Goal: Information Seeking & Learning: Learn about a topic

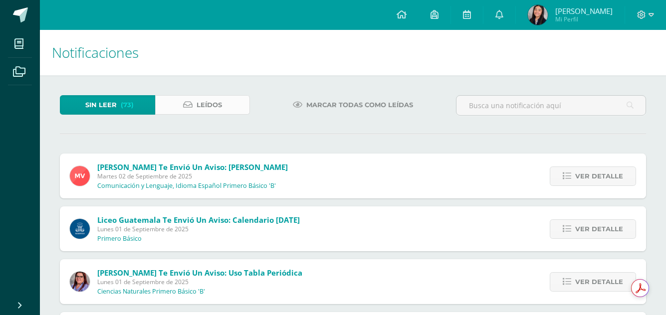
click at [184, 99] on link "Leídos" at bounding box center [202, 104] width 95 height 19
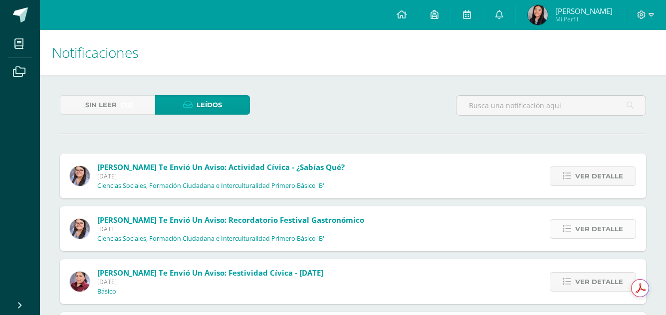
click at [564, 227] on link "Ver detalle" at bounding box center [592, 228] width 86 height 19
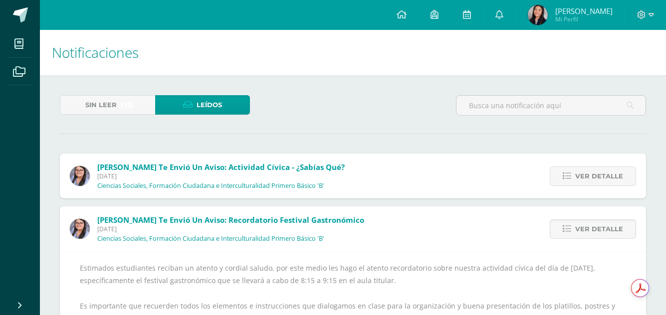
scroll to position [116, 0]
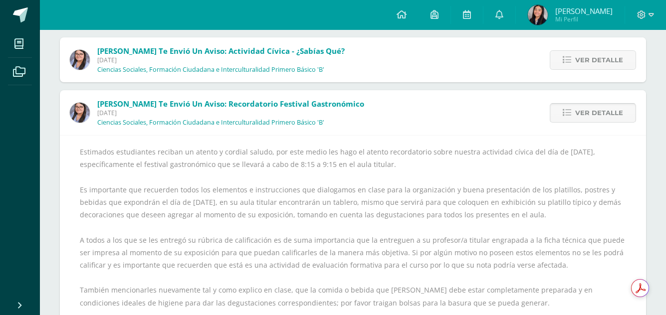
click at [585, 109] on span "Ver detalle" at bounding box center [599, 113] width 48 height 18
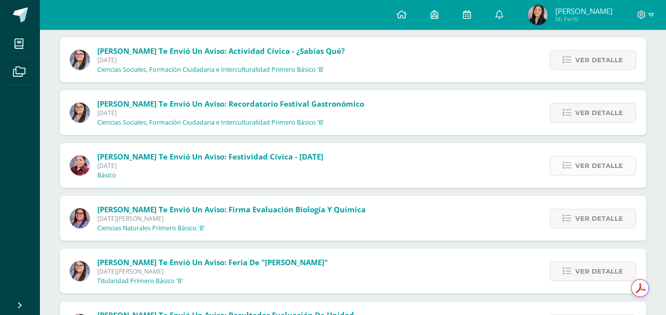
click at [563, 166] on link "Ver detalle" at bounding box center [592, 165] width 86 height 19
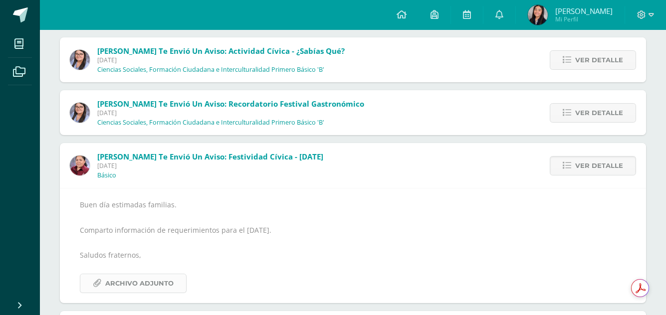
click at [150, 280] on span "Archivo Adjunto" at bounding box center [139, 283] width 68 height 18
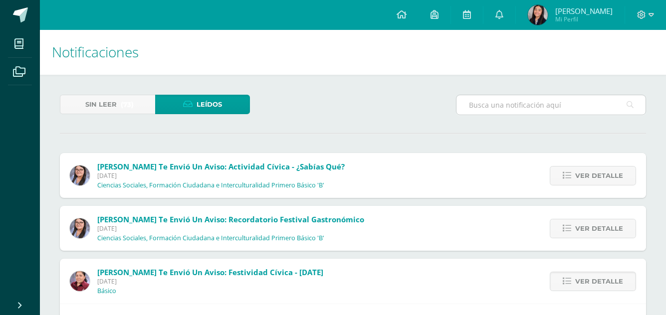
scroll to position [0, 0]
